Goal: Information Seeking & Learning: Check status

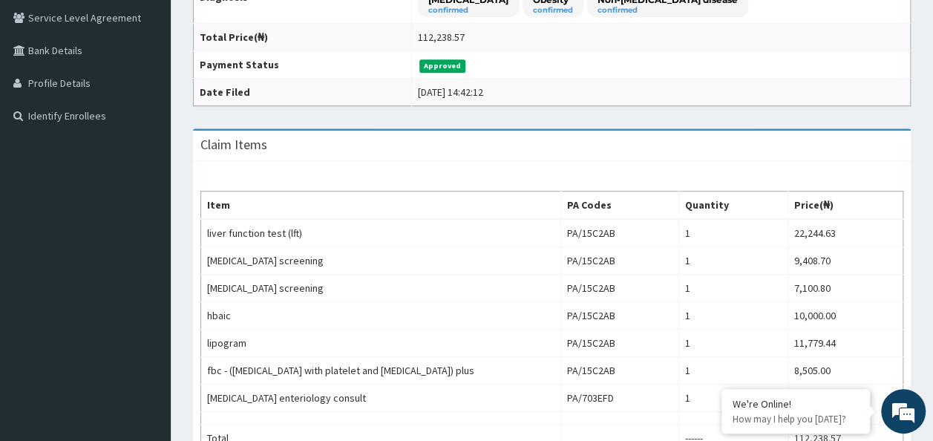
click at [663, 66] on td "Approved" at bounding box center [660, 64] width 499 height 27
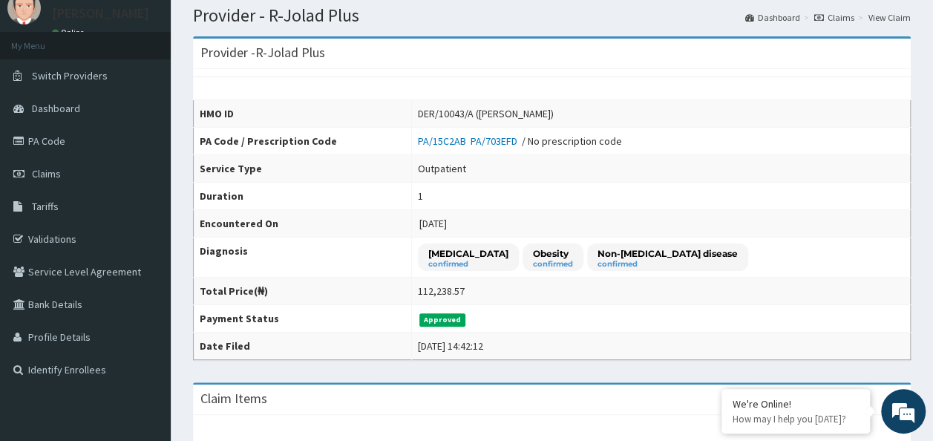
scroll to position [53, 0]
click at [874, 94] on div "HMO ID DER/10043/A (Damilola Oluwalose) PA Code / Prescription Code PA/15C2AB P…" at bounding box center [552, 215] width 718 height 291
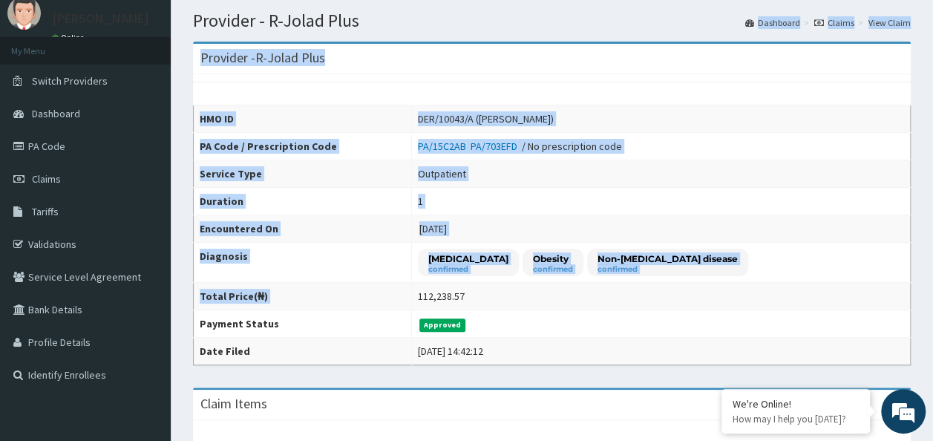
scroll to position [0, 0]
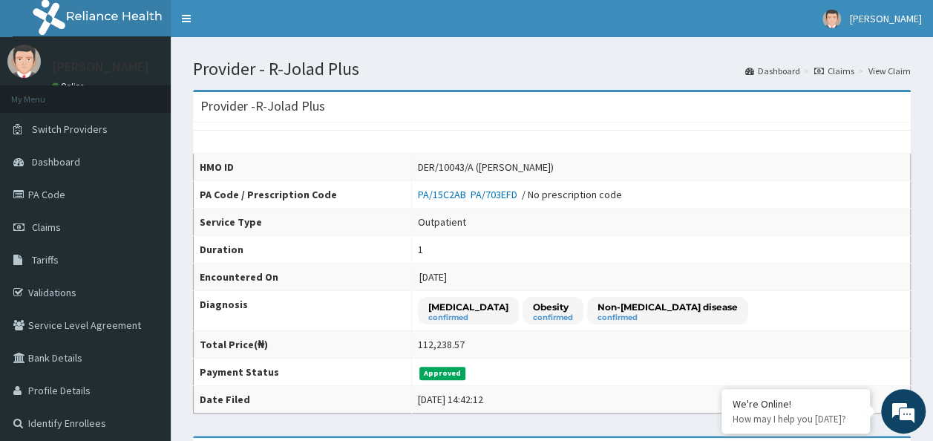
drag, startPoint x: 431, startPoint y: 301, endPoint x: 752, endPoint y: 352, distance: 324.7
click at [752, 352] on td "112,238.57" at bounding box center [660, 344] width 499 height 27
click at [859, 183] on td "PA/15C2AB PA/703EFD / No prescription code" at bounding box center [660, 194] width 499 height 27
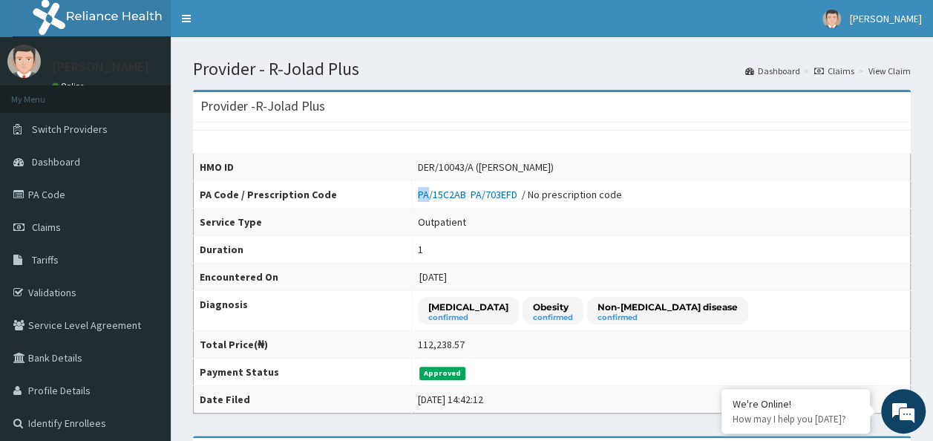
click at [859, 183] on td "PA/15C2AB PA/703EFD / No prescription code" at bounding box center [660, 194] width 499 height 27
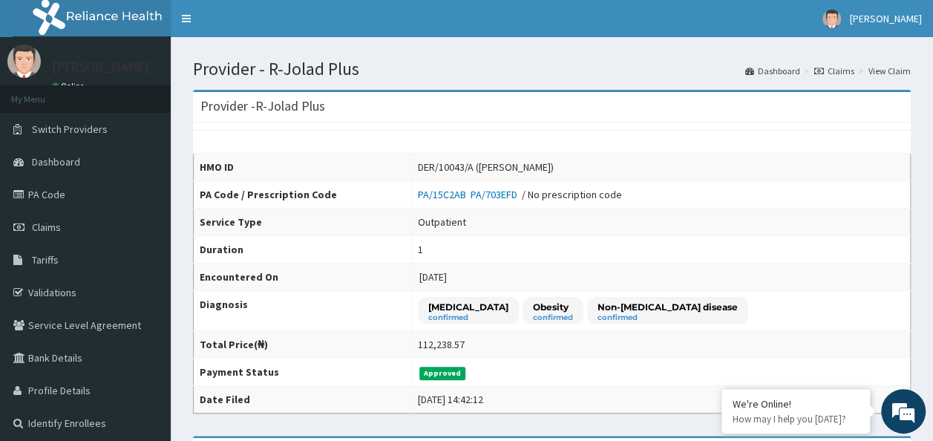
click at [759, 175] on td "DER/10043/A ([PERSON_NAME])" at bounding box center [660, 167] width 499 height 27
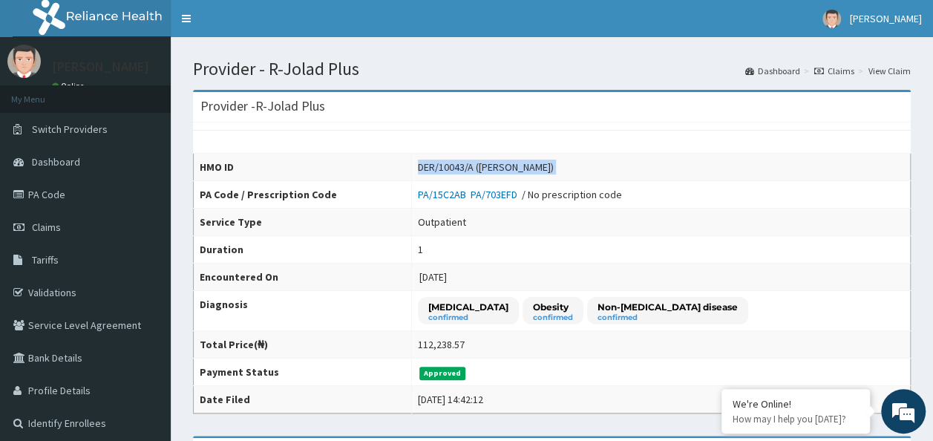
click at [759, 175] on td "DER/10043/A ([PERSON_NAME])" at bounding box center [660, 167] width 499 height 27
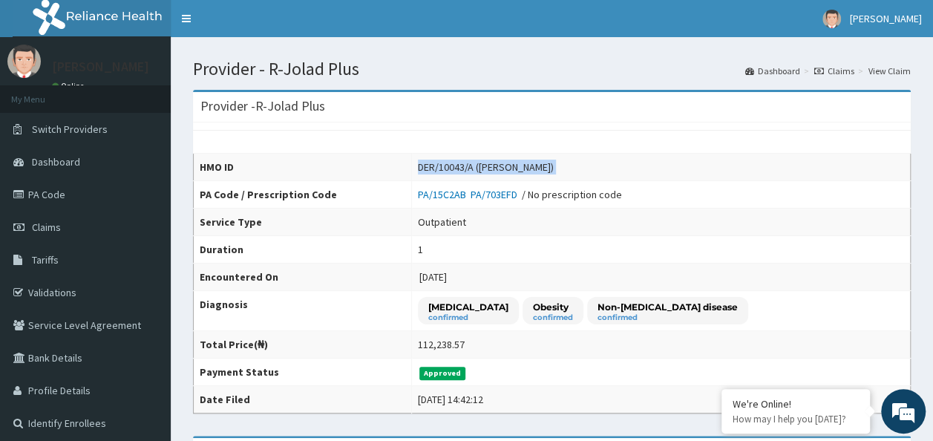
click at [759, 175] on td "DER/10043/A ([PERSON_NAME])" at bounding box center [660, 167] width 499 height 27
drag, startPoint x: 759, startPoint y: 175, endPoint x: 819, endPoint y: 266, distance: 108.7
click at [819, 266] on td "[DATE]" at bounding box center [660, 276] width 499 height 27
click at [715, 220] on td "Outpatient" at bounding box center [660, 222] width 499 height 27
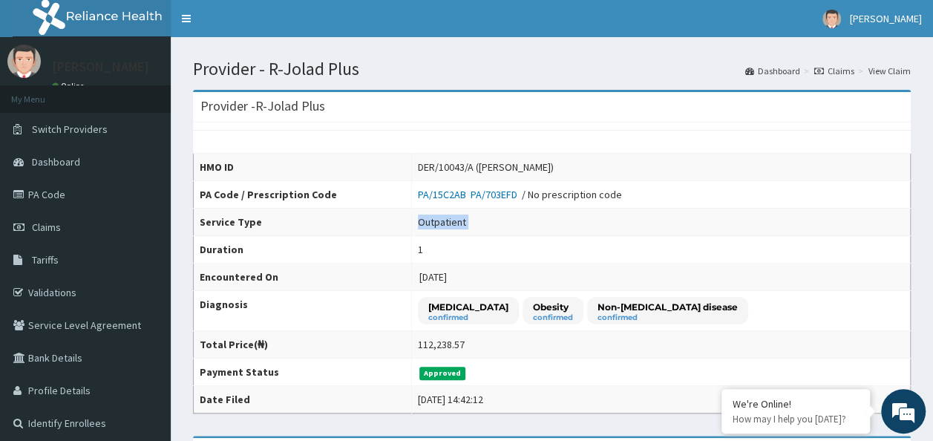
click at [715, 220] on td "Outpatient" at bounding box center [660, 222] width 499 height 27
click at [843, 219] on td "Outpatient" at bounding box center [660, 222] width 499 height 27
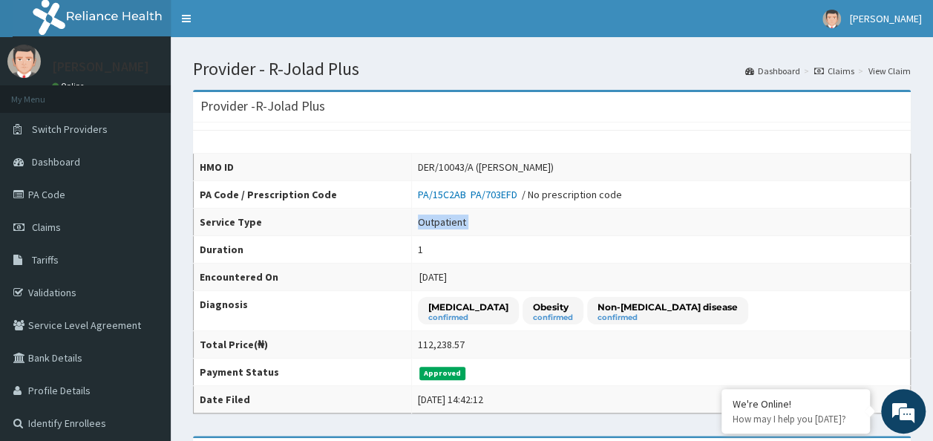
click at [843, 219] on td "Outpatient" at bounding box center [660, 222] width 499 height 27
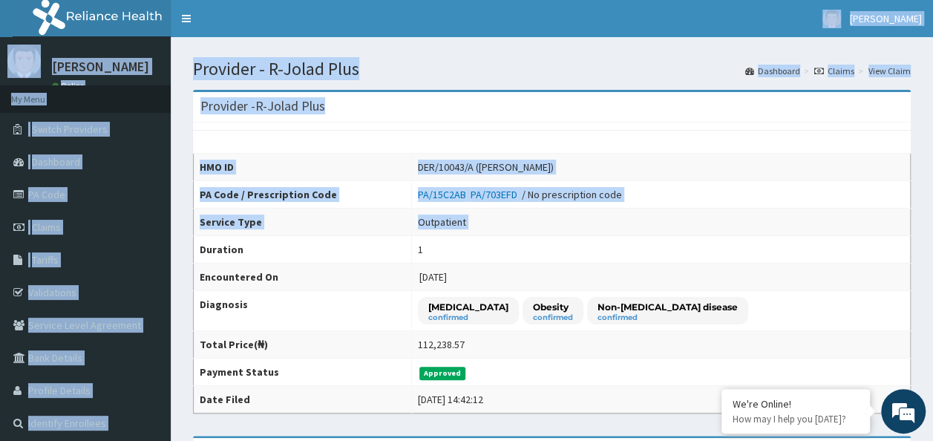
drag, startPoint x: 843, startPoint y: 219, endPoint x: 597, endPoint y: 4, distance: 326.1
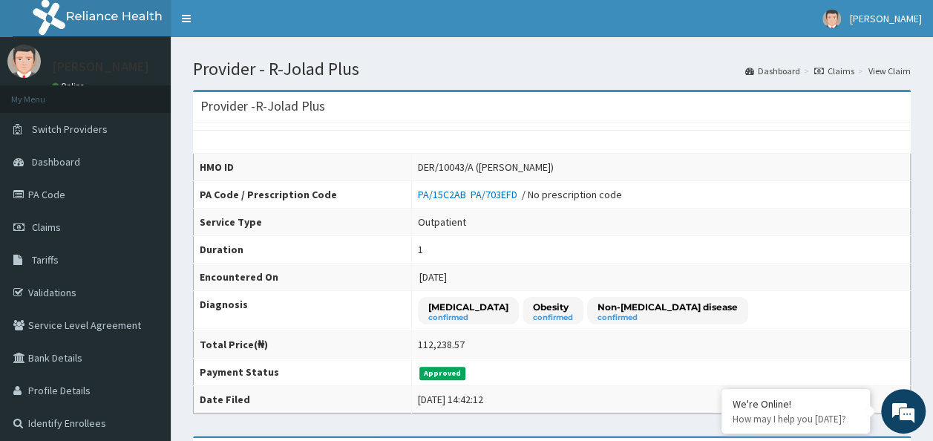
click at [597, 4] on nav "Toggle navigation [PERSON_NAME] [PERSON_NAME] - [EMAIL_ADDRESS][DOMAIN_NAME] Me…" at bounding box center [552, 18] width 762 height 37
click at [450, 13] on nav "Toggle navigation [PERSON_NAME] [PERSON_NAME] - [EMAIL_ADDRESS][DOMAIN_NAME] Me…" at bounding box center [552, 18] width 762 height 37
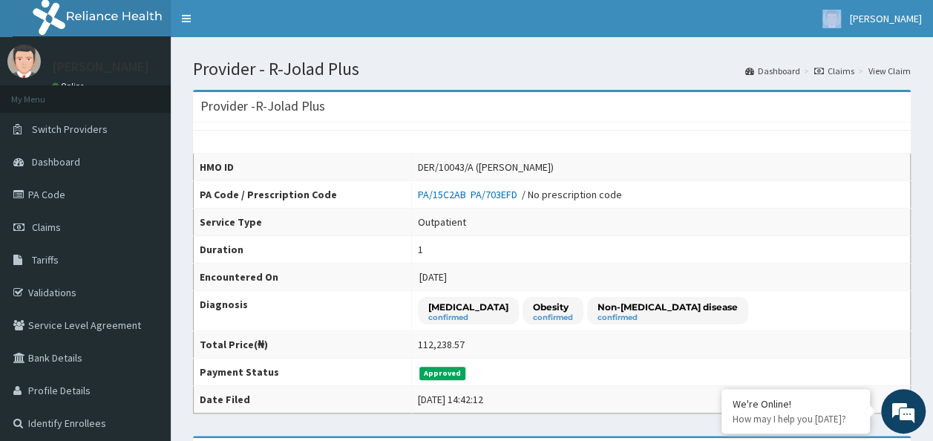
click at [450, 13] on nav "Toggle navigation [PERSON_NAME] [PERSON_NAME] - [EMAIL_ADDRESS][DOMAIN_NAME] Me…" at bounding box center [552, 18] width 762 height 37
click at [873, 200] on td "PA/15C2AB PA/703EFD / No prescription code" at bounding box center [660, 194] width 499 height 27
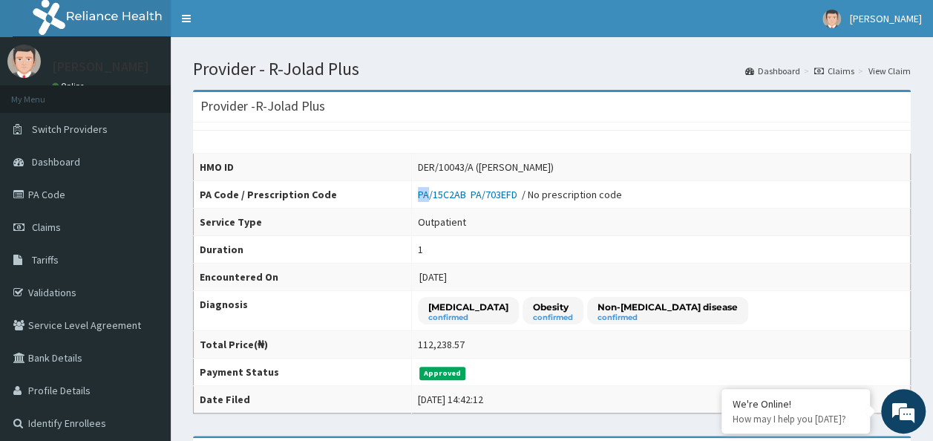
click at [873, 200] on td "PA/15C2AB PA/703EFD / No prescription code" at bounding box center [660, 194] width 499 height 27
